Goal: Transaction & Acquisition: Purchase product/service

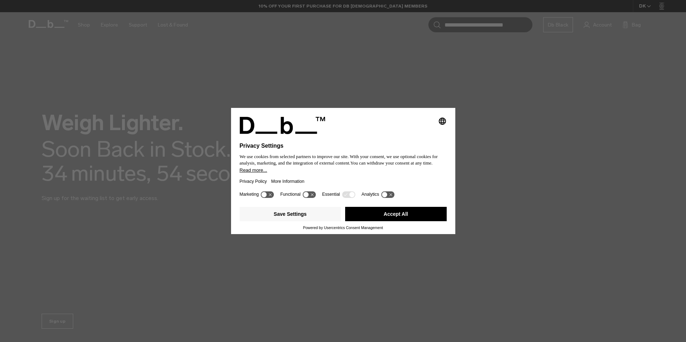
click at [424, 220] on button "Accept All" at bounding box center [395, 214] width 101 height 14
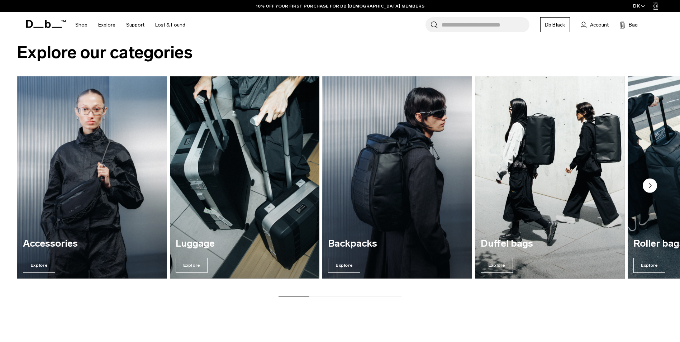
scroll to position [359, 0]
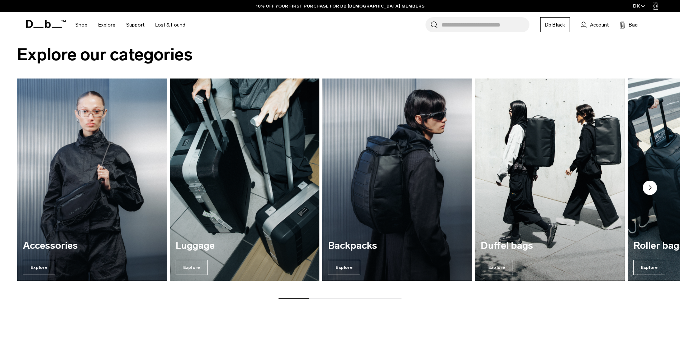
click at [217, 151] on img "2 / 7" at bounding box center [244, 180] width 154 height 208
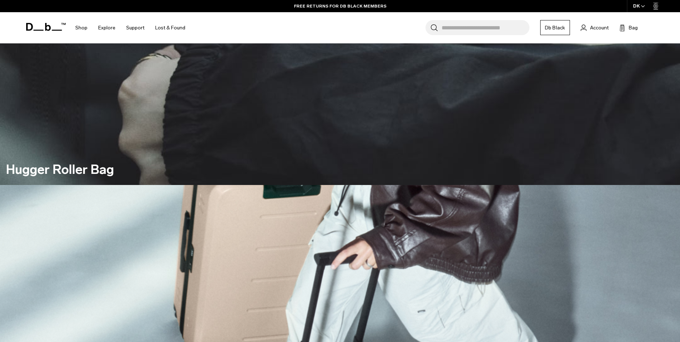
scroll to position [143, 0]
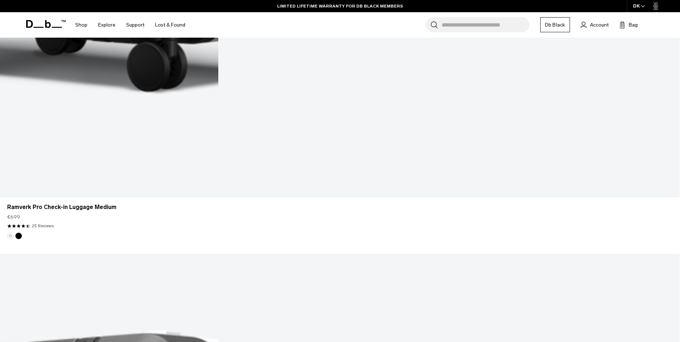
scroll to position [3100, 0]
